Goal: Check status: Check status

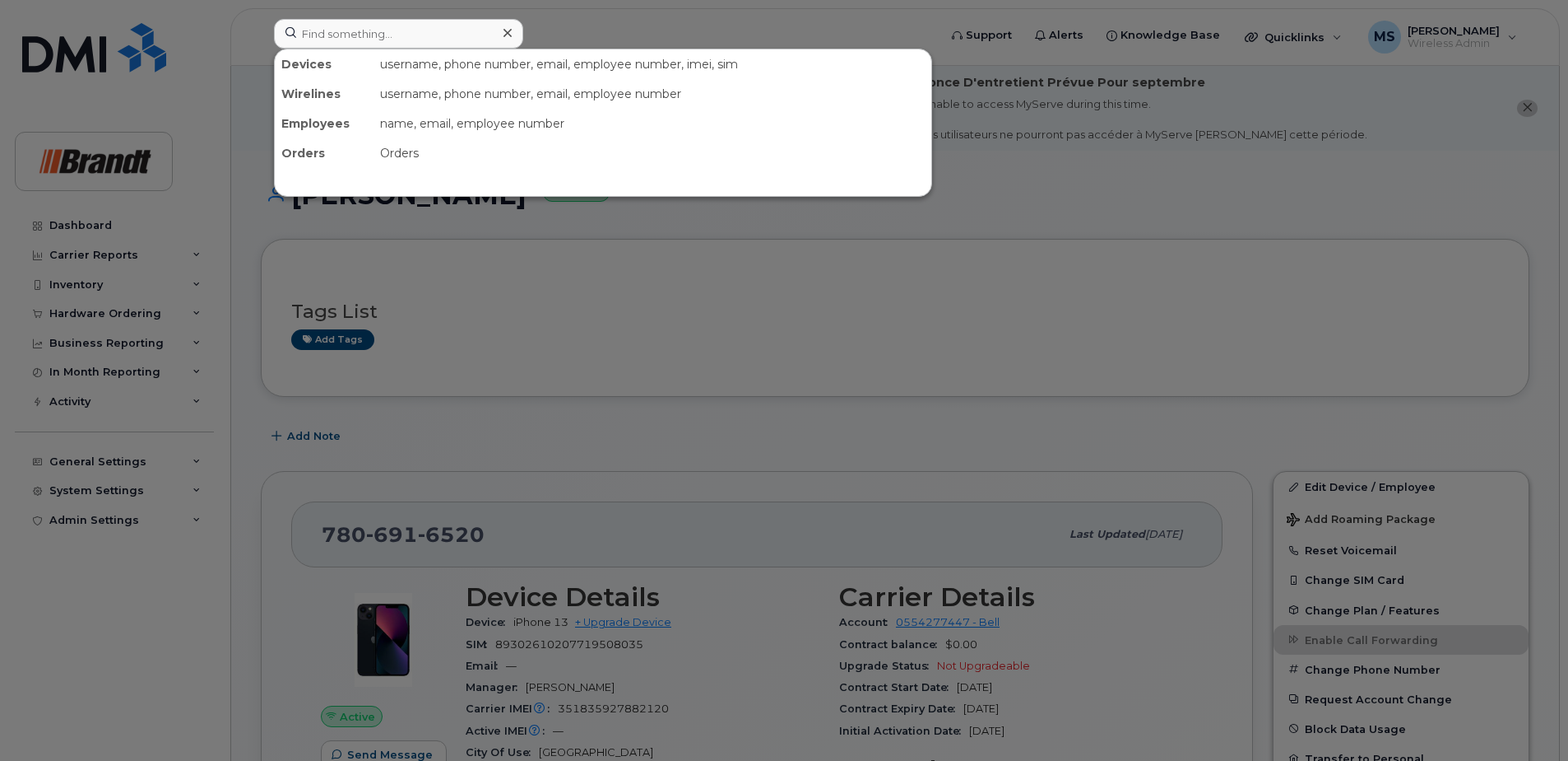
scroll to position [329, 0]
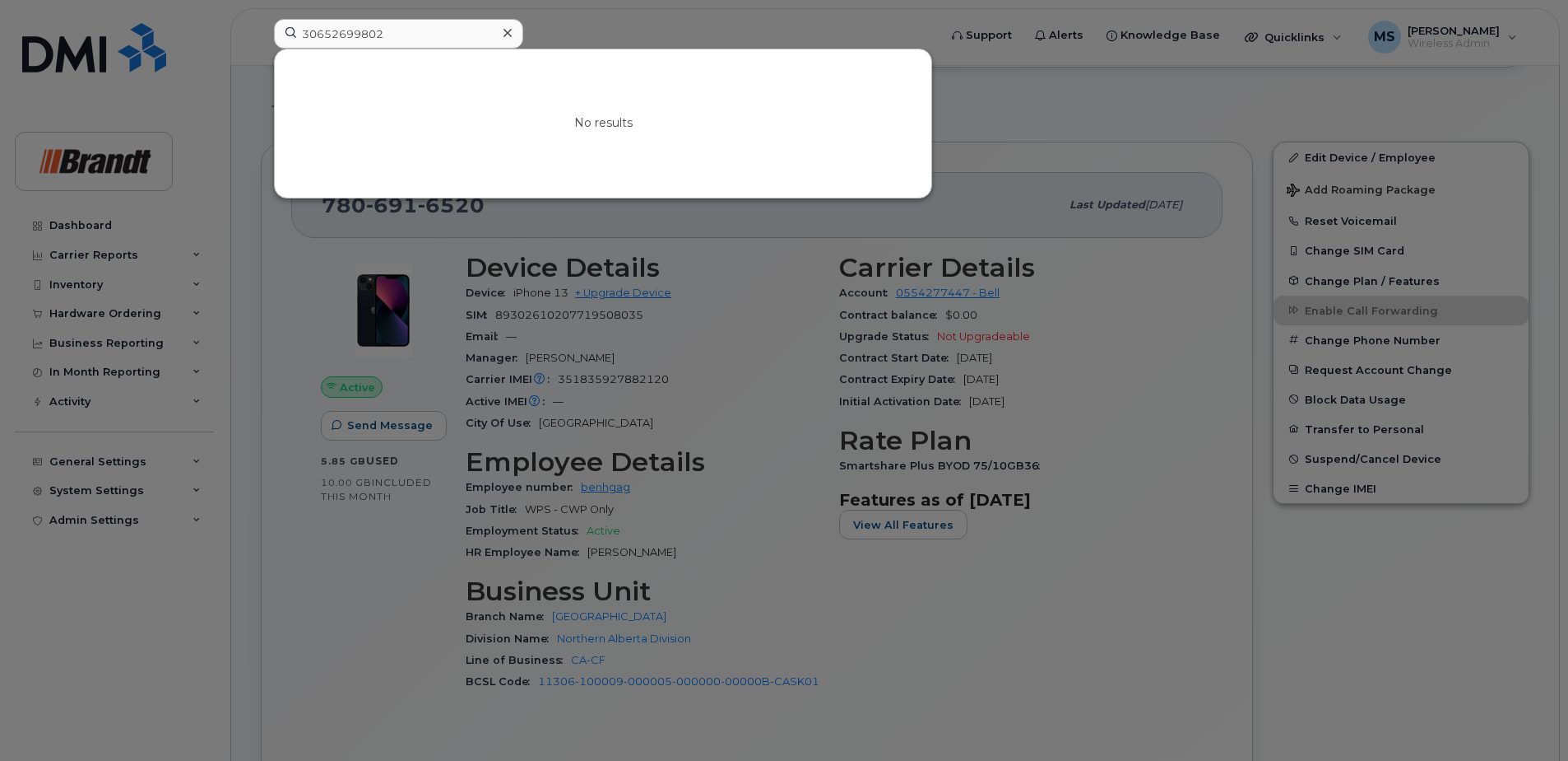
click at [355, 28] on input "30652699802" at bounding box center [398, 33] width 249 height 29
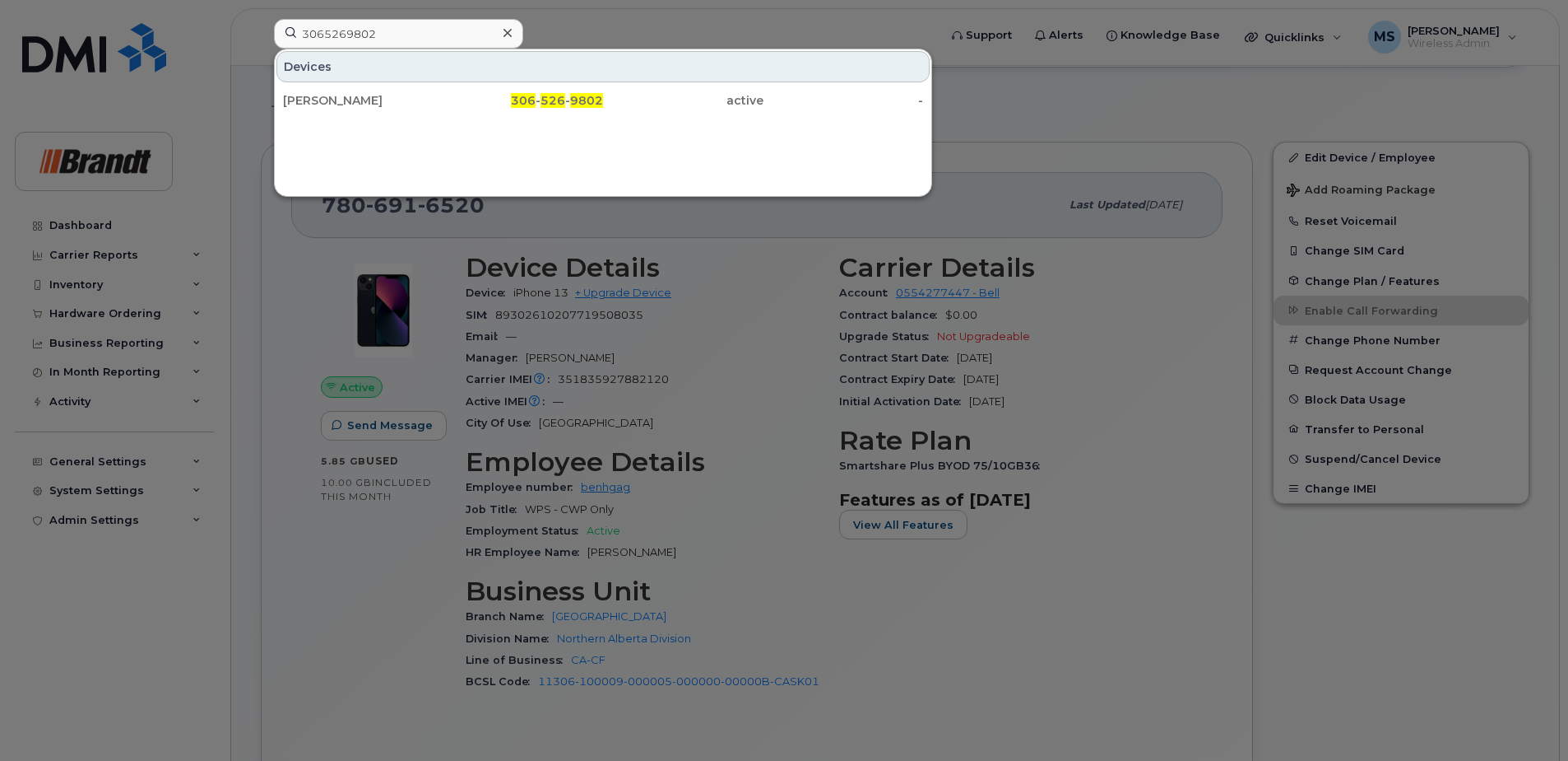
type input "3065269802"
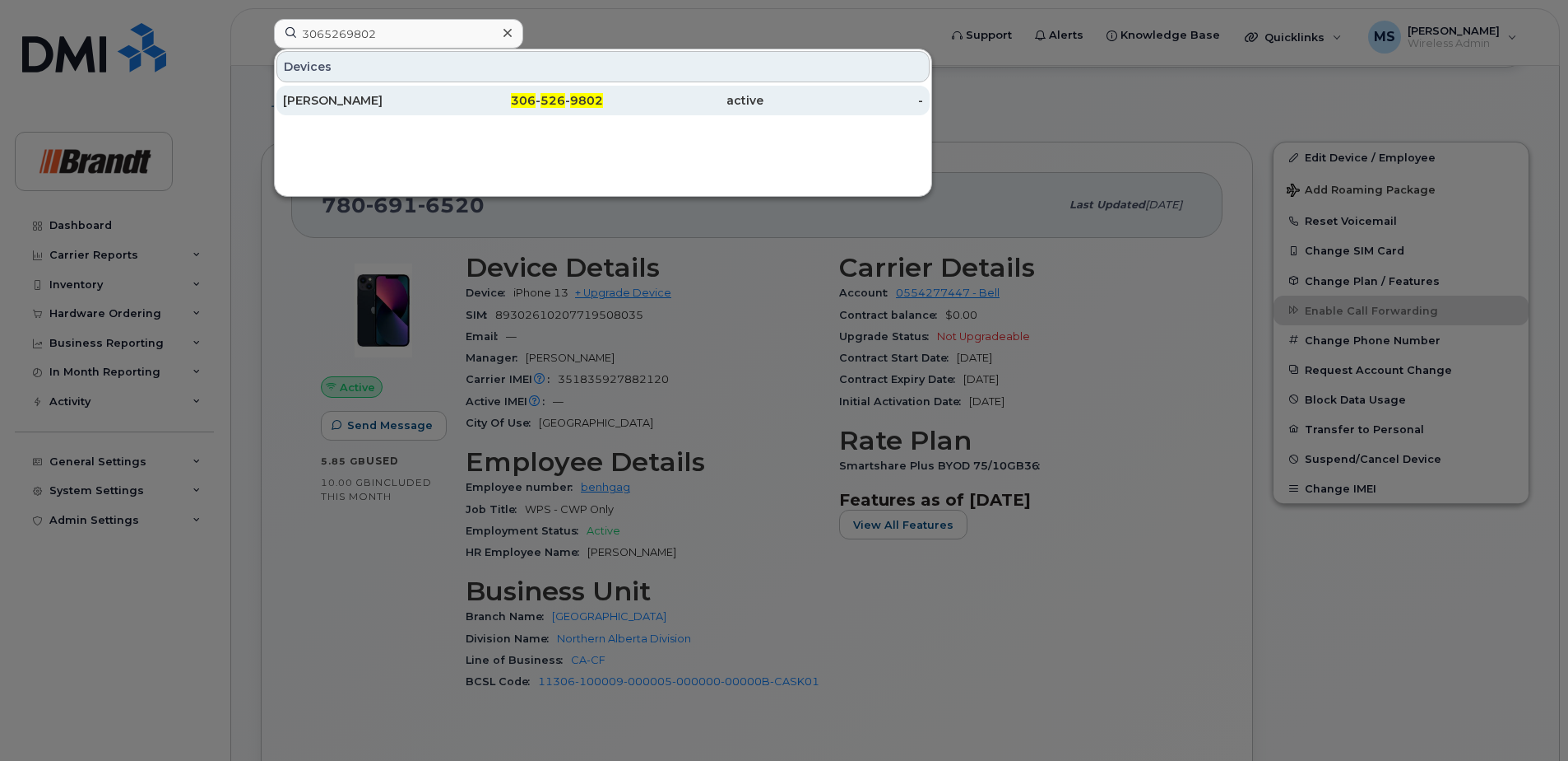
click at [618, 98] on div "active" at bounding box center [683, 100] width 160 height 17
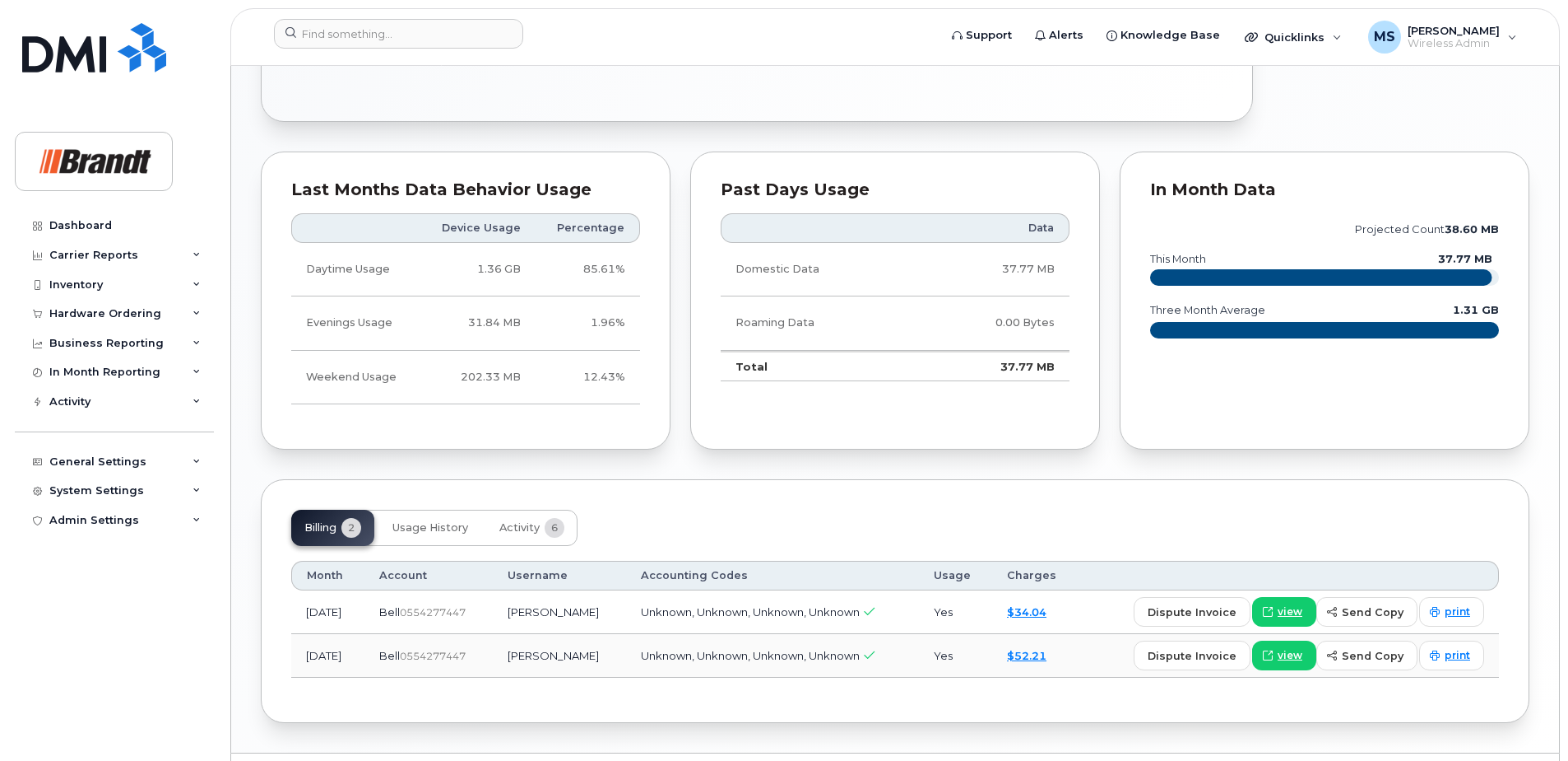
scroll to position [932, 0]
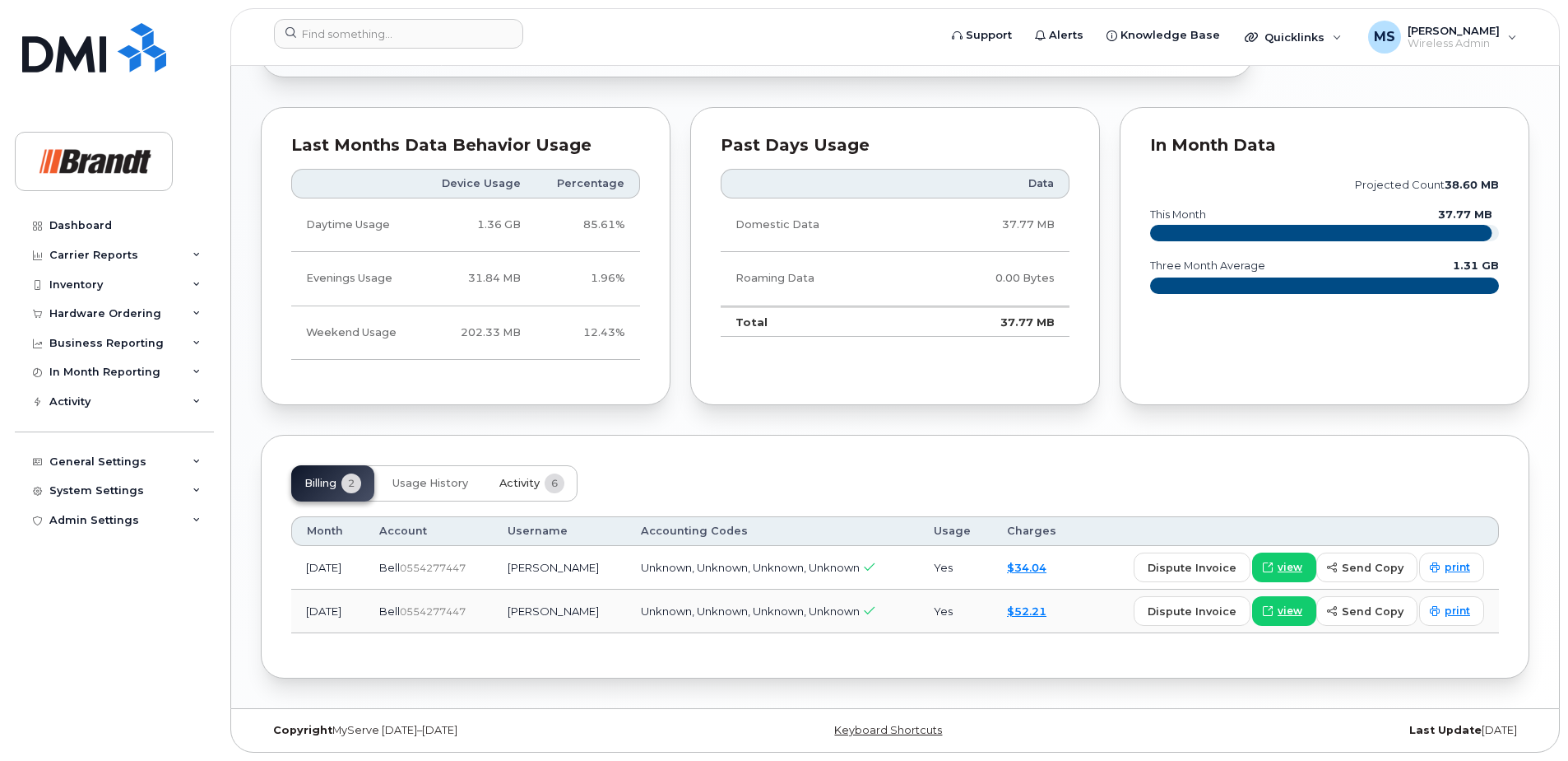
click at [542, 478] on button "Activity 6" at bounding box center [531, 482] width 91 height 36
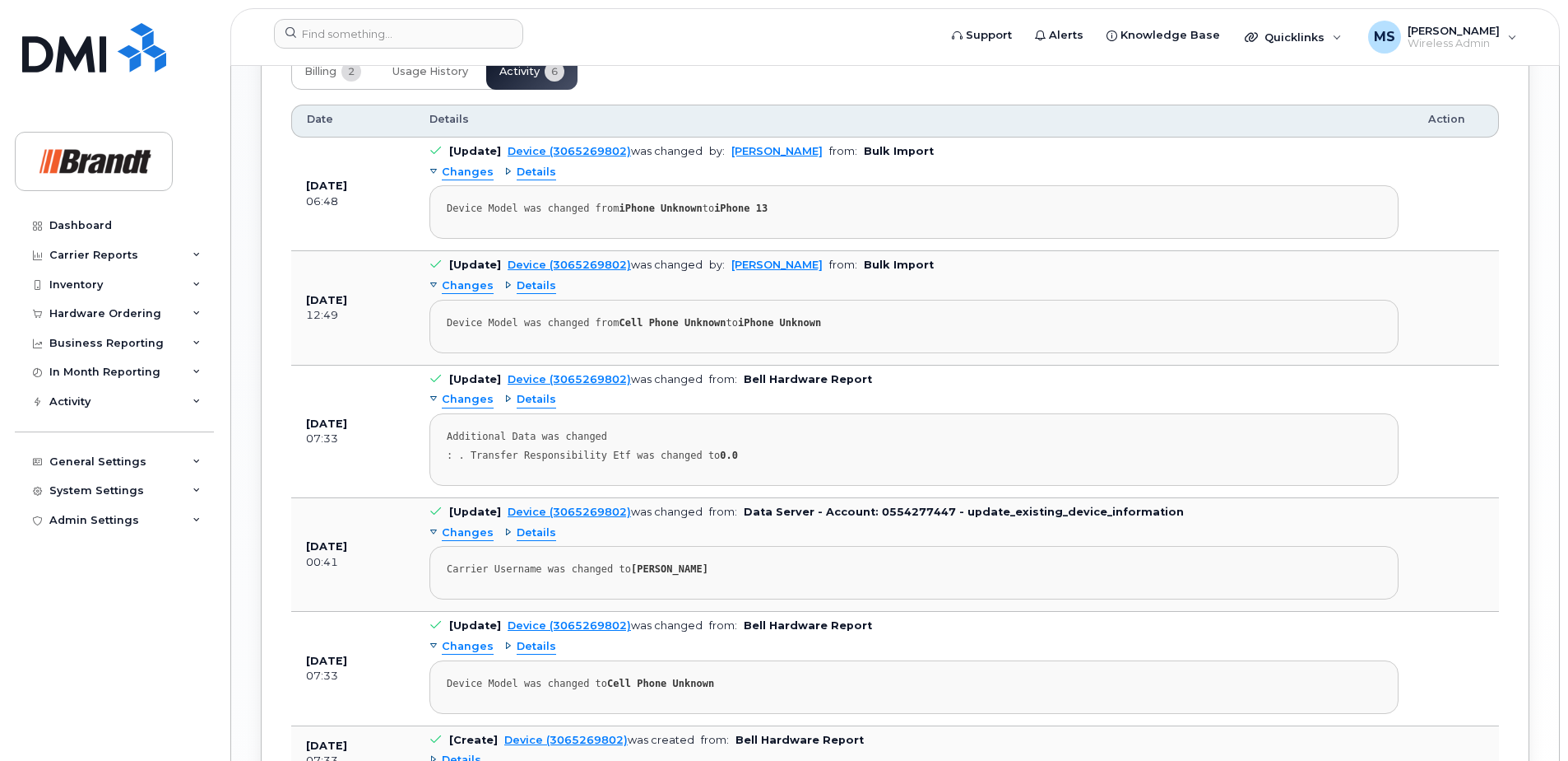
scroll to position [1097, 0]
